Goal: Information Seeking & Learning: Check status

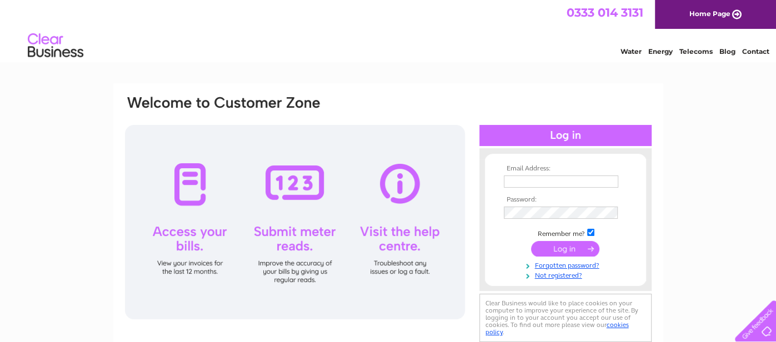
click at [592, 233] on input "checkbox" at bounding box center [590, 232] width 7 height 7
checkbox input "false"
click at [513, 178] on input "text" at bounding box center [561, 182] width 114 height 12
type input "[PERSON_NAME][EMAIL_ADDRESS][DOMAIN_NAME]"
click at [544, 251] on input "submit" at bounding box center [565, 250] width 68 height 16
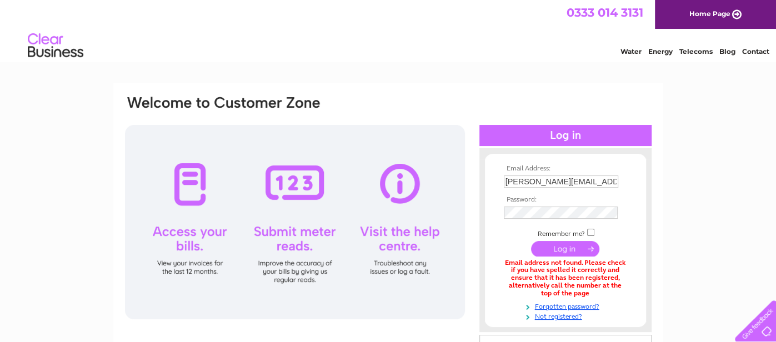
click at [582, 181] on input "[PERSON_NAME][EMAIL_ADDRESS][DOMAIN_NAME]" at bounding box center [561, 182] width 114 height 12
click at [536, 182] on input "[PERSON_NAME][EMAIL_ADDRESS][DOMAIN_NAME]" at bounding box center [562, 182] width 116 height 13
type input "ivansmith11@live.com"
click at [553, 249] on input "submit" at bounding box center [565, 250] width 68 height 16
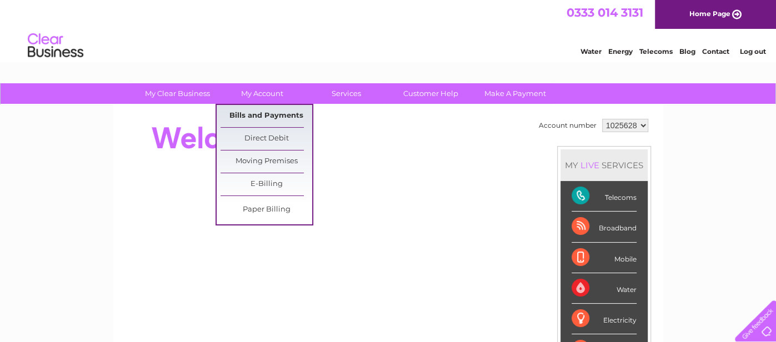
click at [269, 108] on link "Bills and Payments" at bounding box center [267, 116] width 92 height 22
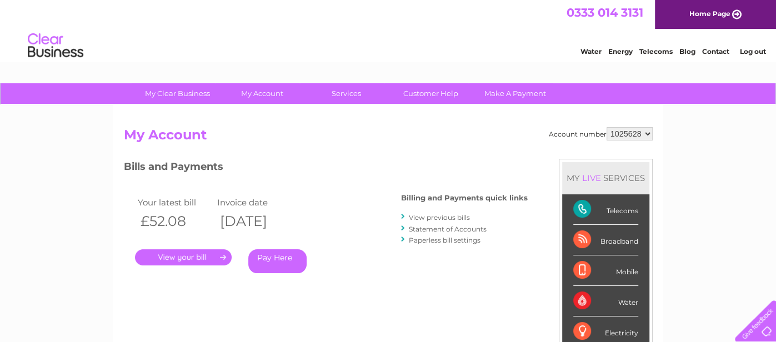
click at [446, 214] on link "View previous bills" at bounding box center [439, 217] width 61 height 8
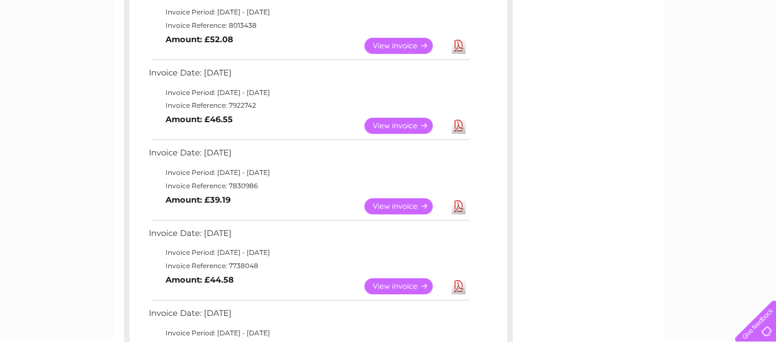
scroll to position [231, 0]
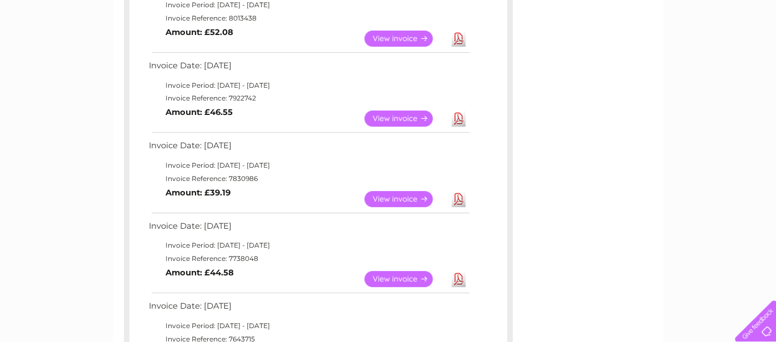
click at [416, 192] on link "View" at bounding box center [405, 199] width 82 height 16
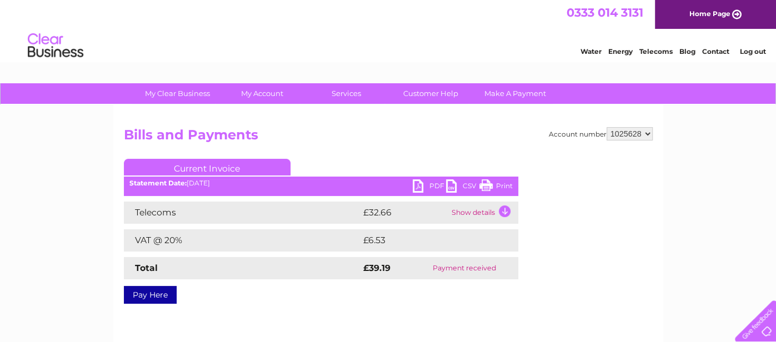
click at [504, 208] on td "Show details" at bounding box center [483, 213] width 69 height 22
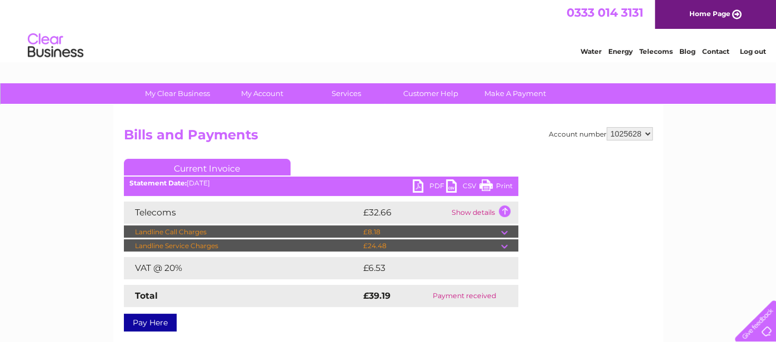
click at [504, 228] on td at bounding box center [509, 232] width 17 height 13
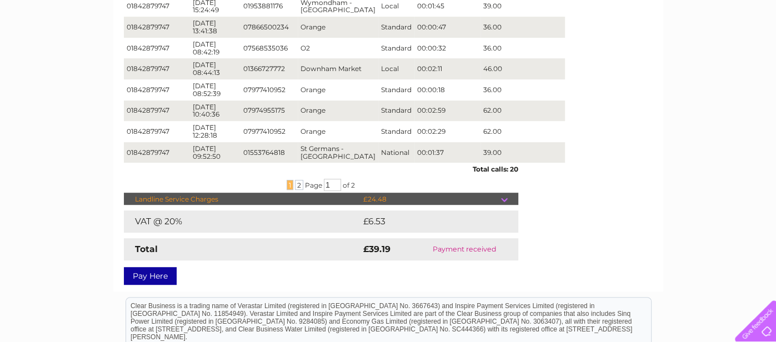
scroll to position [317, 0]
click at [507, 194] on td at bounding box center [509, 199] width 17 height 13
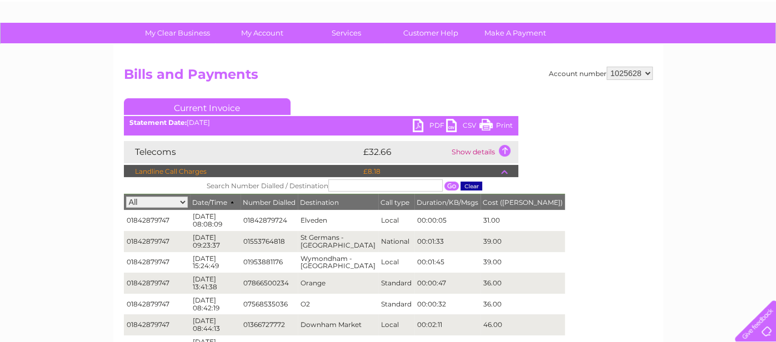
scroll to position [0, 0]
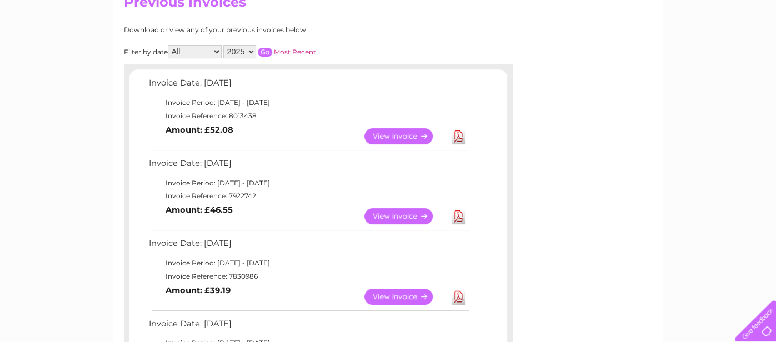
scroll to position [129, 0]
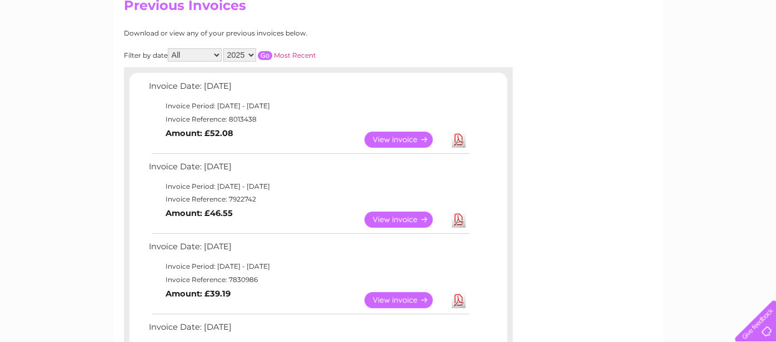
click at [387, 213] on link "View" at bounding box center [405, 220] width 82 height 16
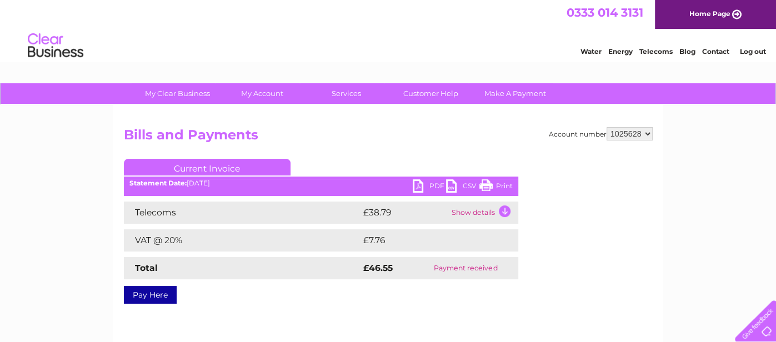
click at [499, 206] on td "Show details" at bounding box center [483, 213] width 69 height 22
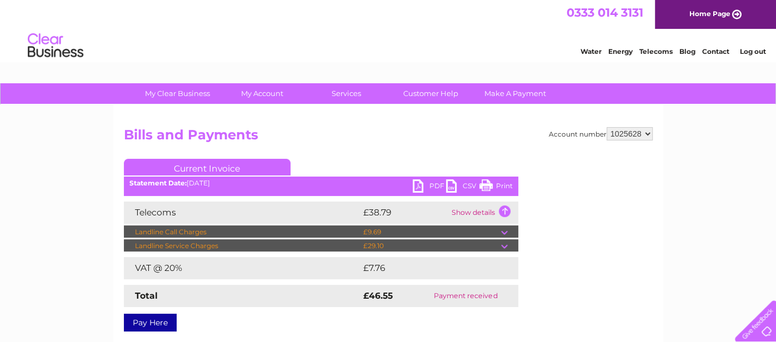
click at [503, 243] on td at bounding box center [509, 245] width 17 height 13
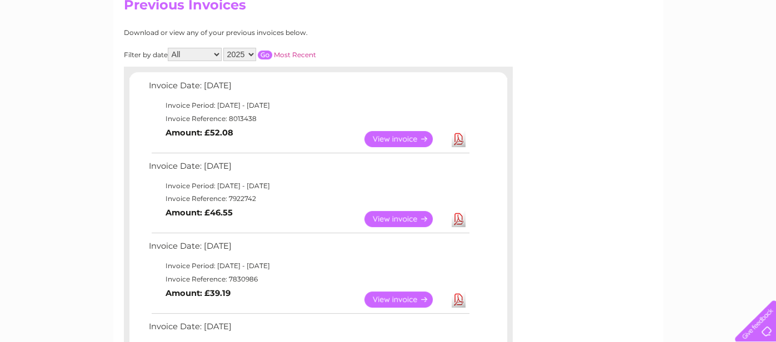
click at [398, 131] on link "View" at bounding box center [405, 139] width 82 height 16
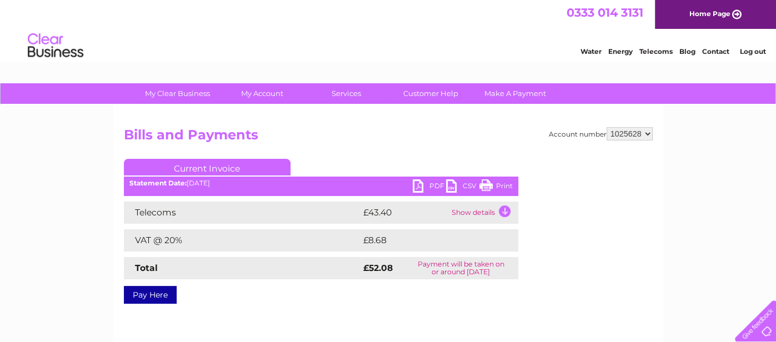
click at [503, 208] on td "Show details" at bounding box center [483, 213] width 69 height 22
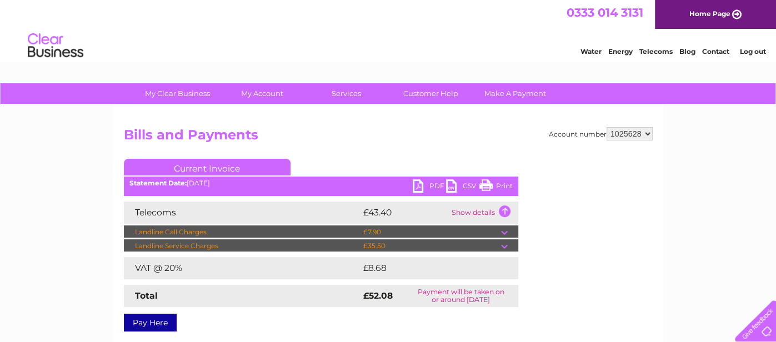
click at [504, 248] on td at bounding box center [509, 245] width 17 height 13
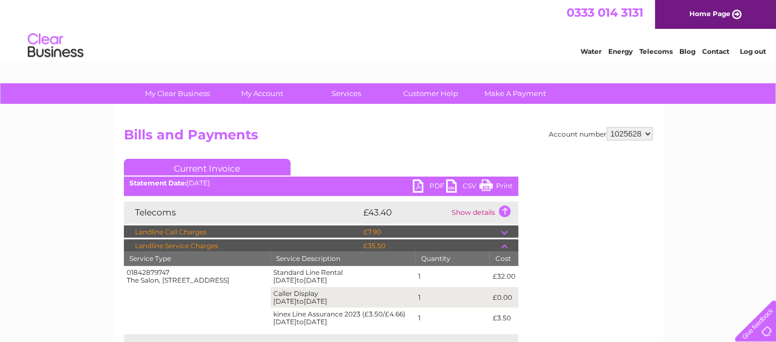
click at [753, 48] on link "Log out" at bounding box center [752, 51] width 26 height 8
